Goal: Task Accomplishment & Management: Use online tool/utility

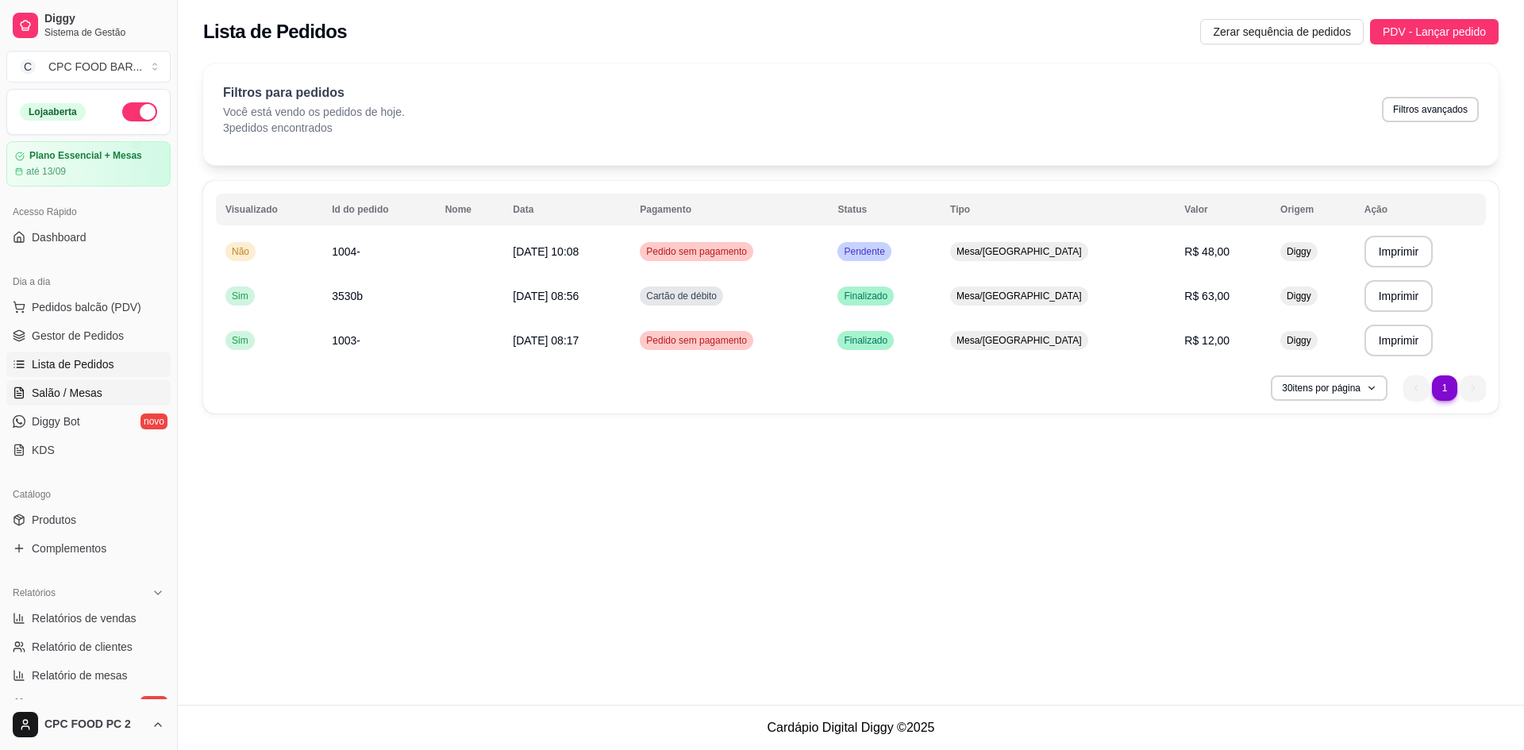
click at [68, 394] on span "Salão / Mesas" at bounding box center [67, 393] width 71 height 16
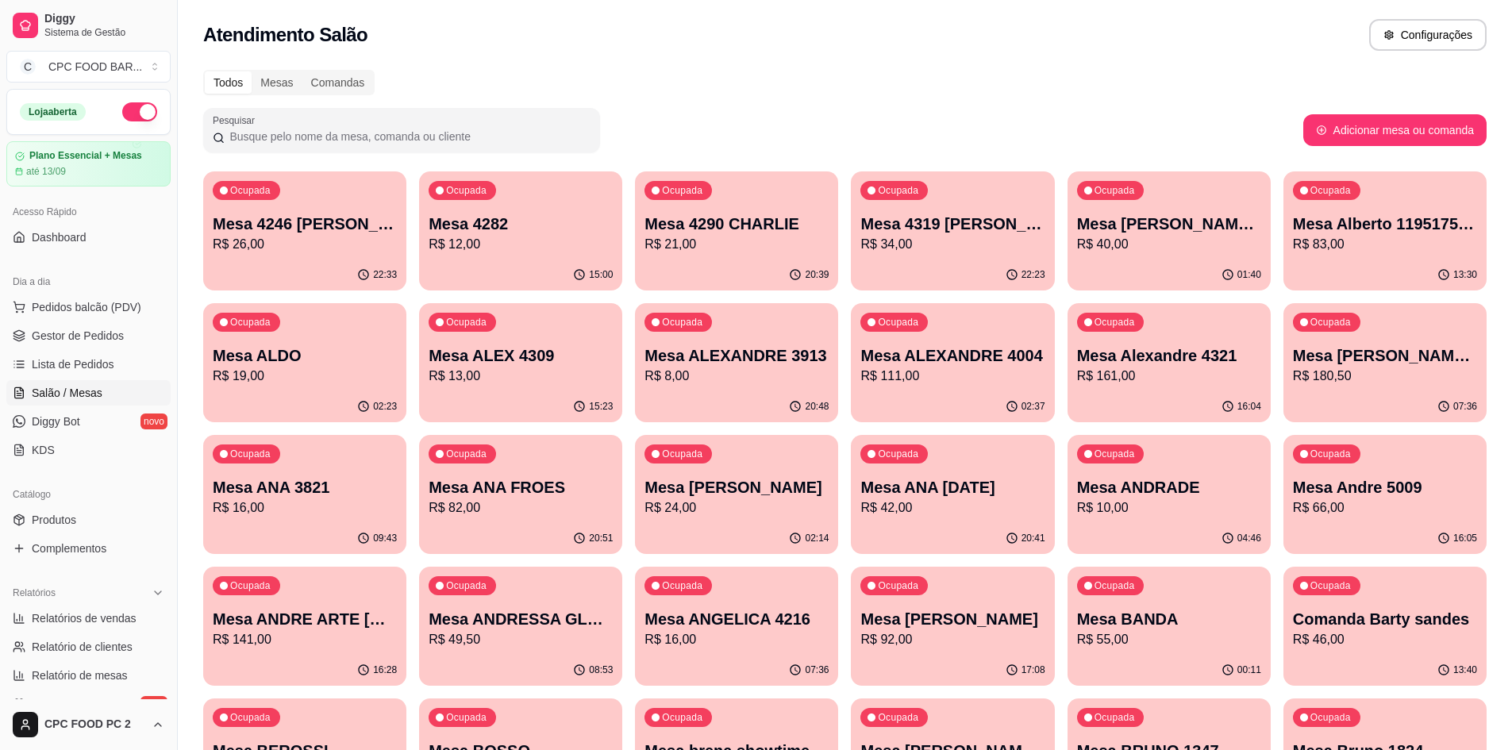
click at [556, 492] on p "Mesa ANA FROES" at bounding box center [521, 487] width 184 height 22
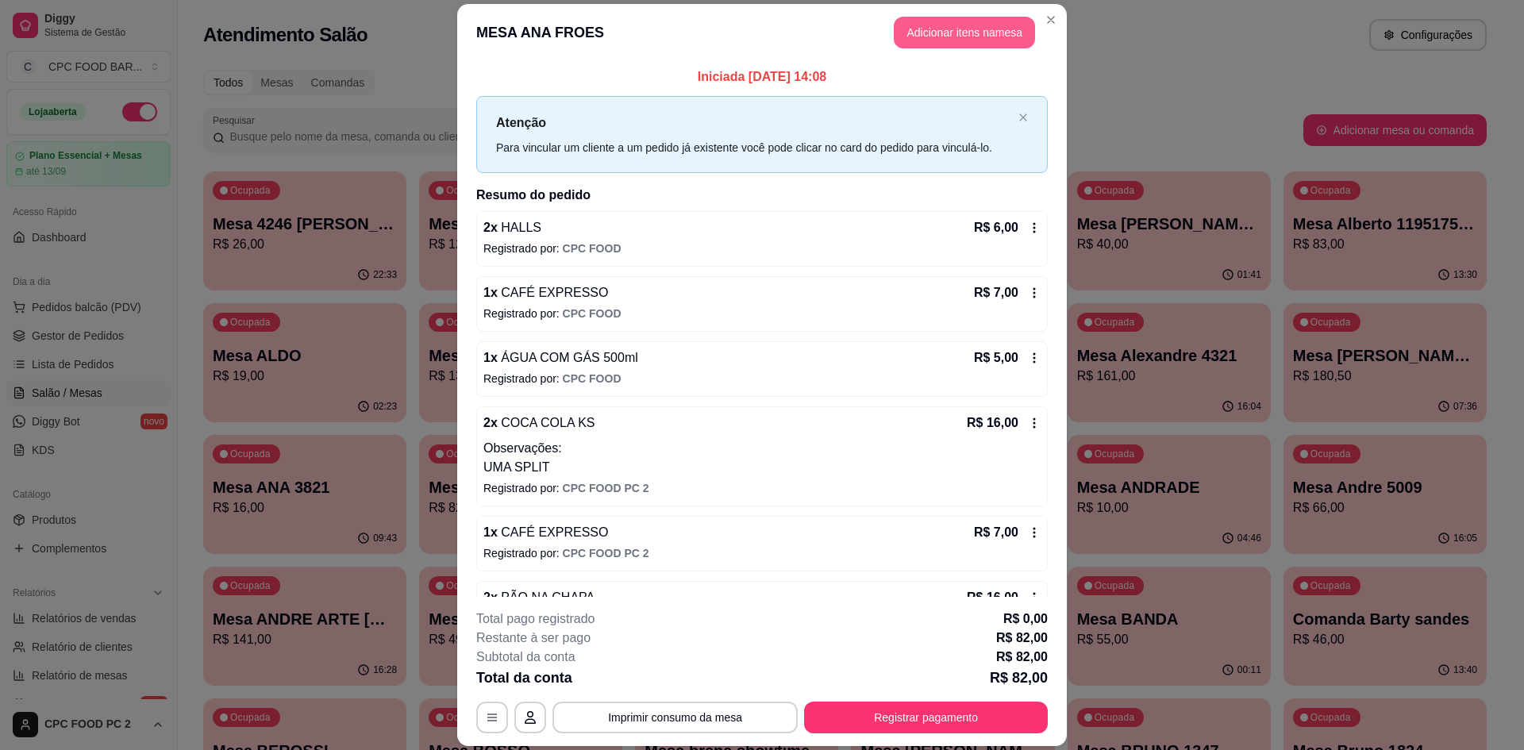
click at [903, 32] on button "Adicionar itens na mesa" at bounding box center [964, 33] width 141 height 32
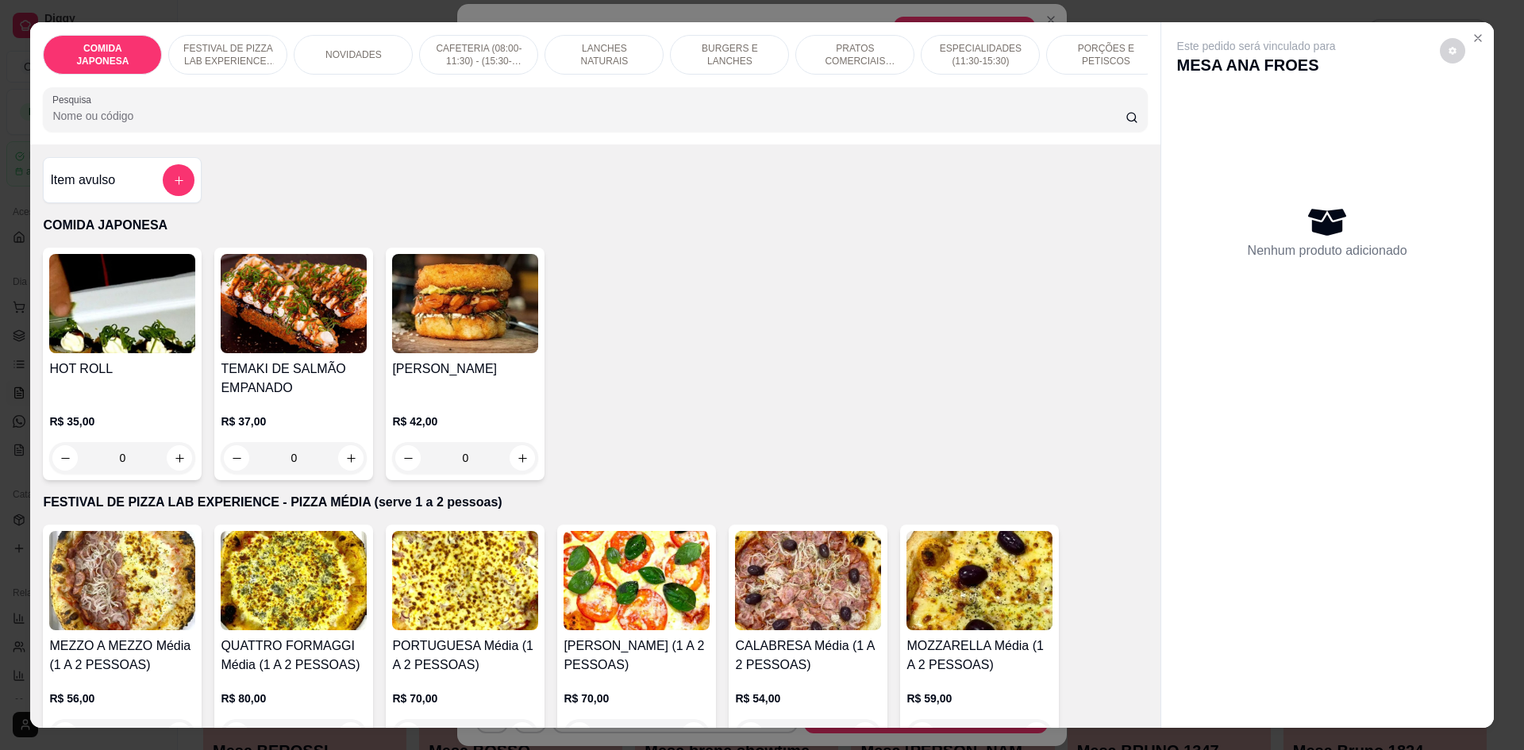
click at [1132, 88] on div "COMIDA JAPONESA FESTIVAL DE PIZZA LAB EXPERIENCE - PIZZA MÉDIA (serve 1 a 2 pes…" at bounding box center [595, 83] width 1130 height 122
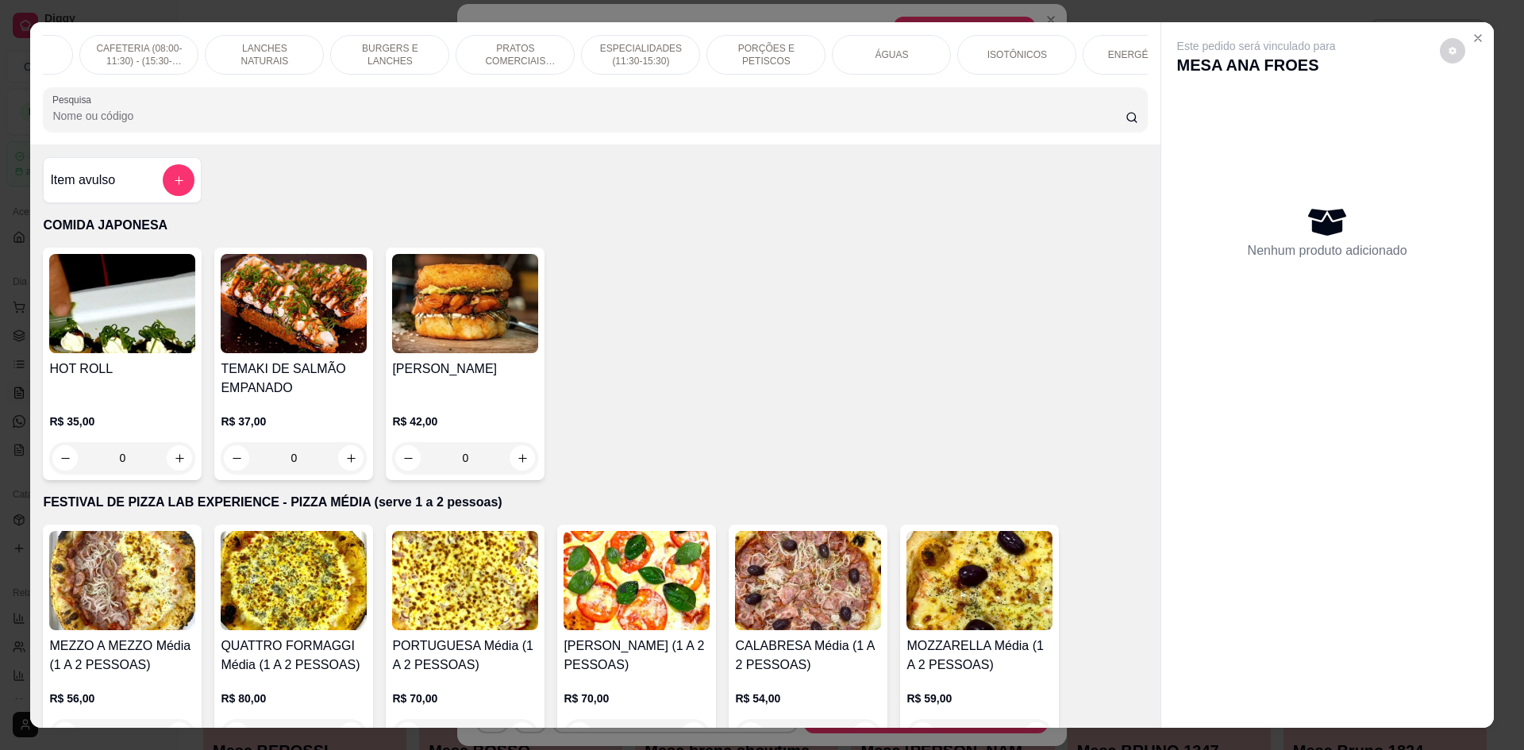
scroll to position [0, 349]
click at [910, 66] on div "ÁGUAS" at bounding box center [881, 55] width 119 height 40
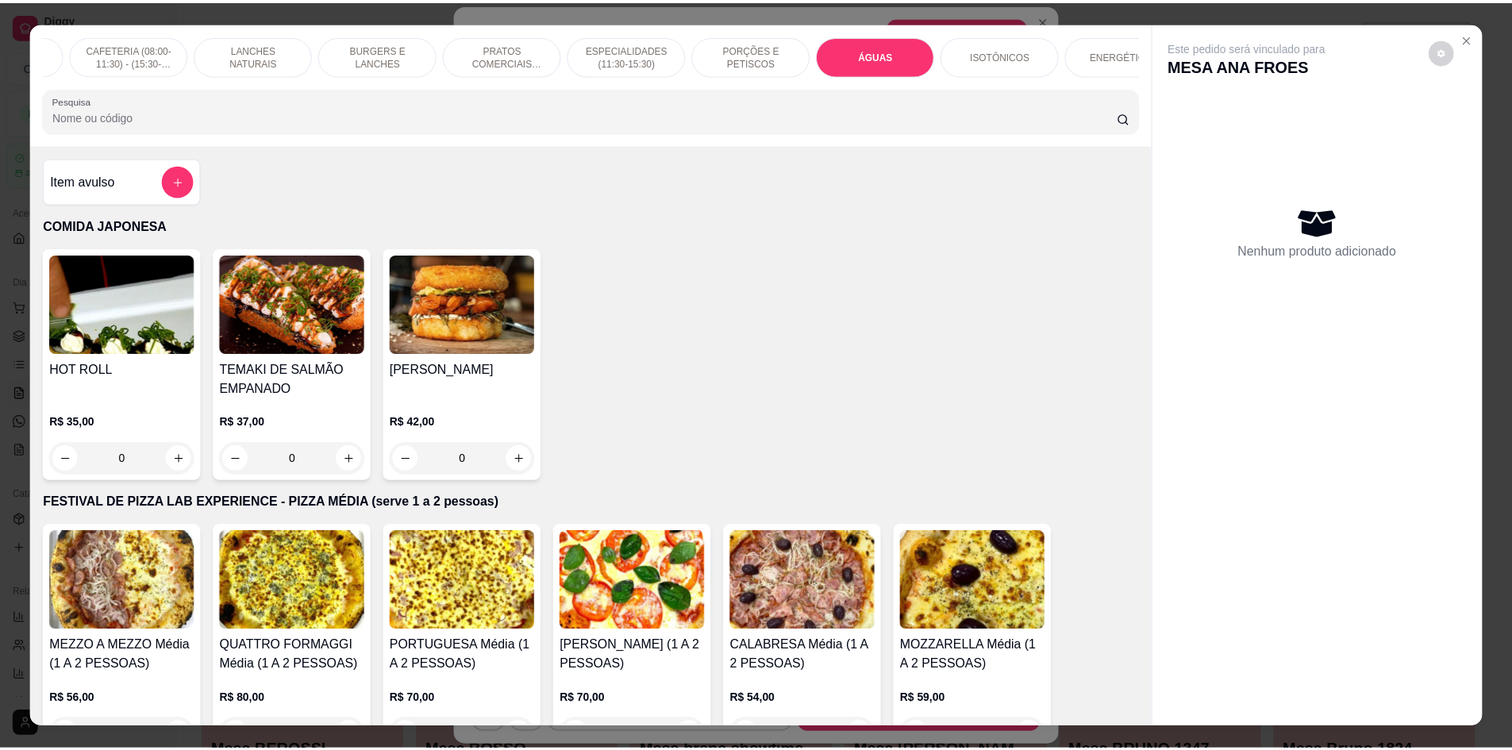
scroll to position [29, 0]
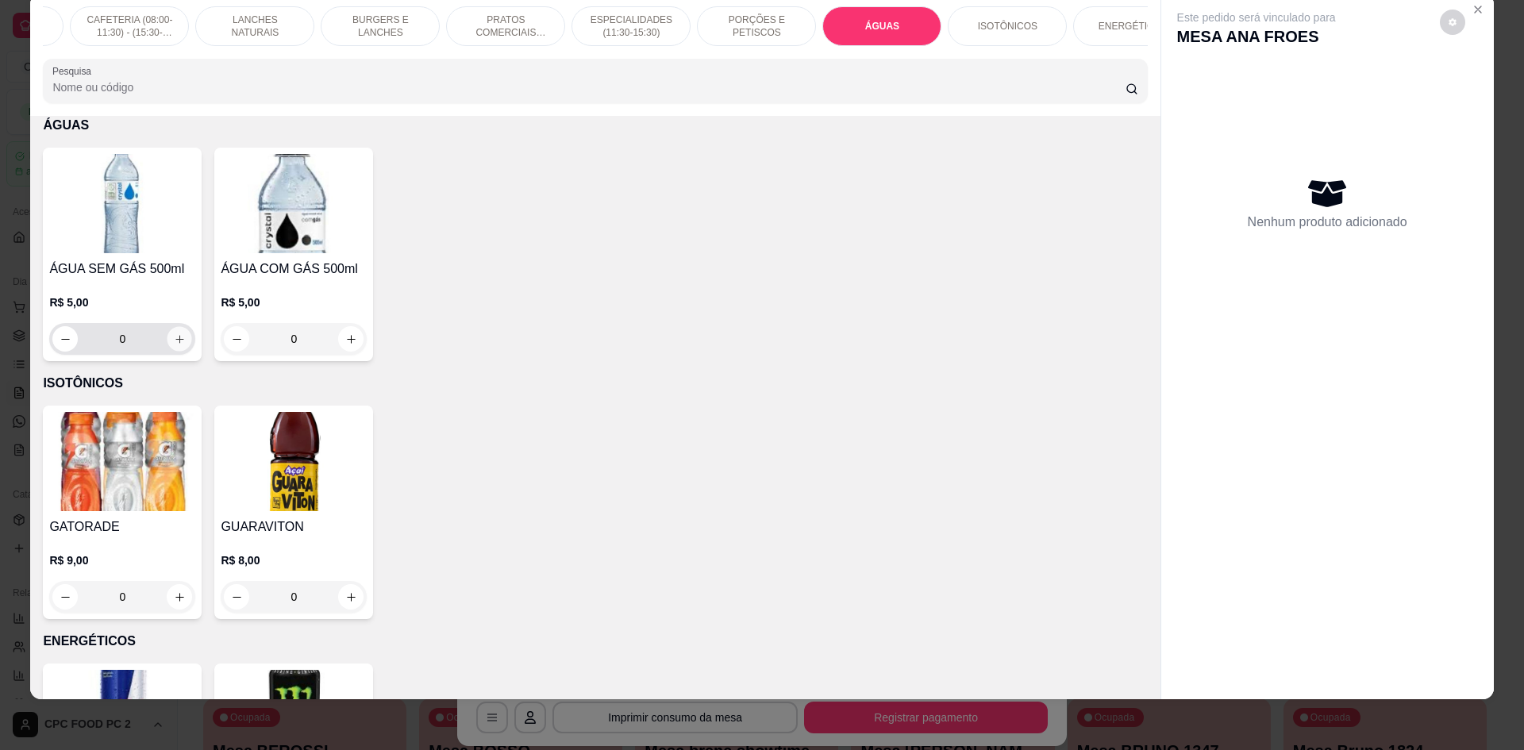
click at [175, 343] on icon "increase-product-quantity" at bounding box center [179, 339] width 8 height 8
click at [174, 345] on icon "increase-product-quantity" at bounding box center [180, 339] width 12 height 12
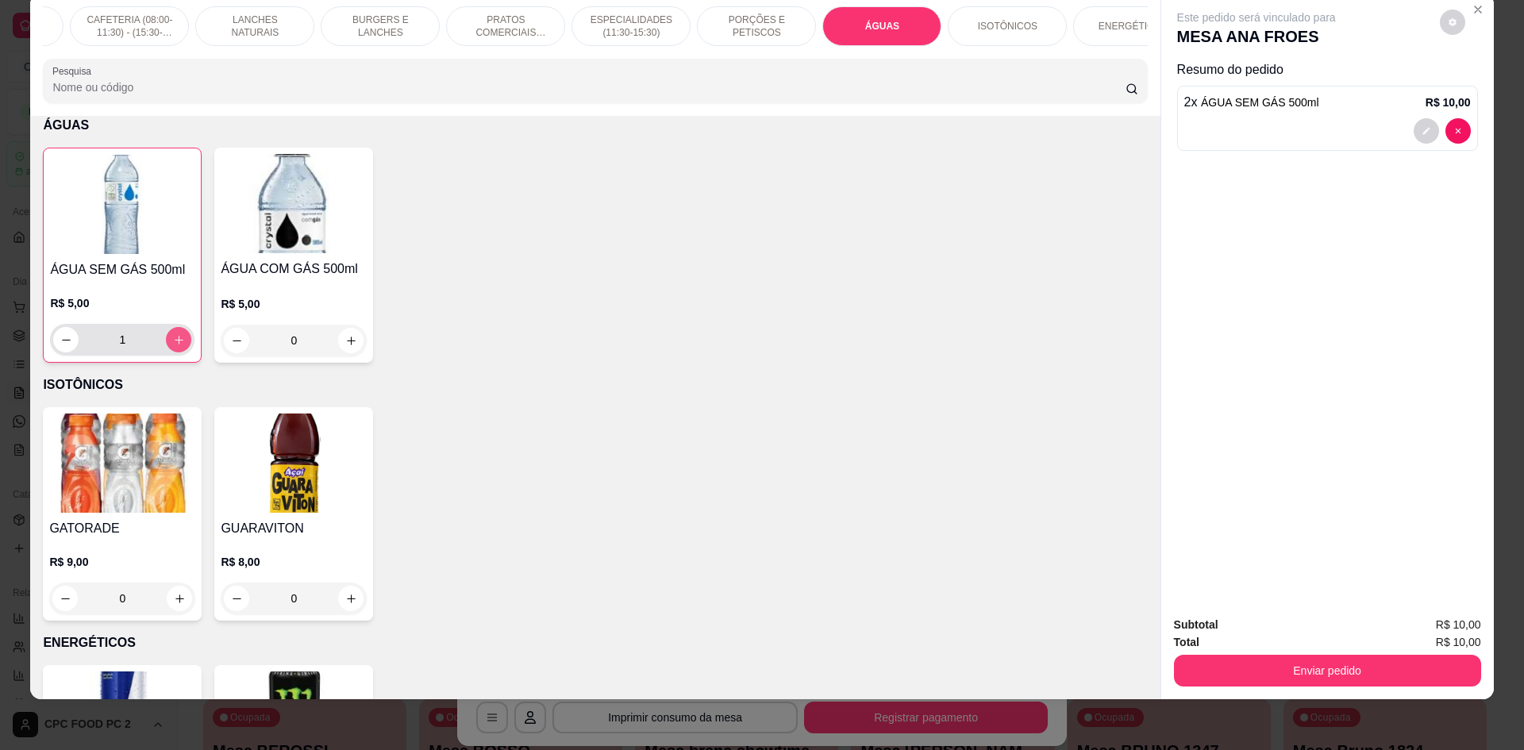
type input "2"
click at [345, 345] on button "increase-product-quantity" at bounding box center [351, 341] width 25 height 25
type input "1"
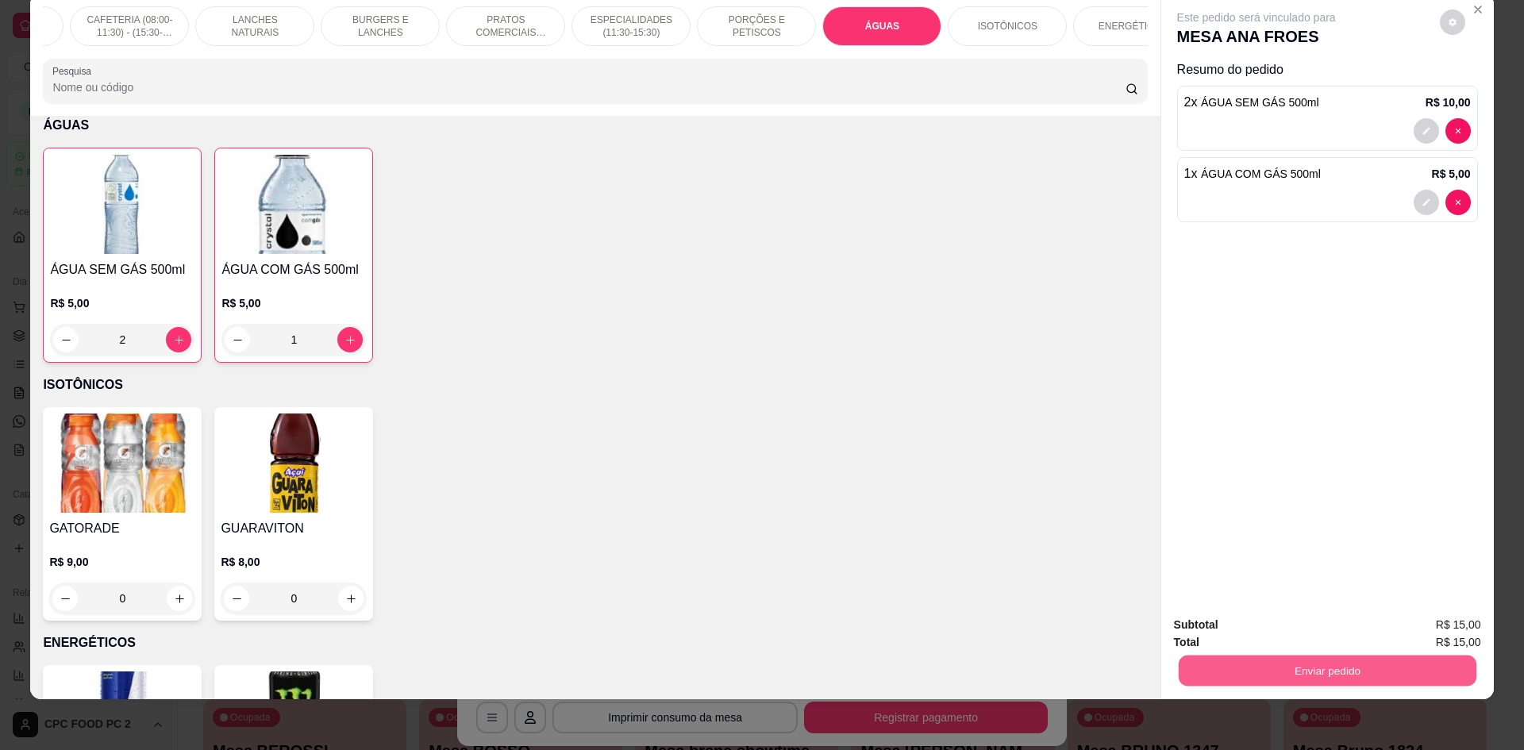
click at [1220, 658] on button "Enviar pedido" at bounding box center [1327, 670] width 298 height 31
click at [1221, 629] on button "Não registrar e enviar pedido" at bounding box center [1275, 631] width 160 height 29
